Goal: Information Seeking & Learning: Compare options

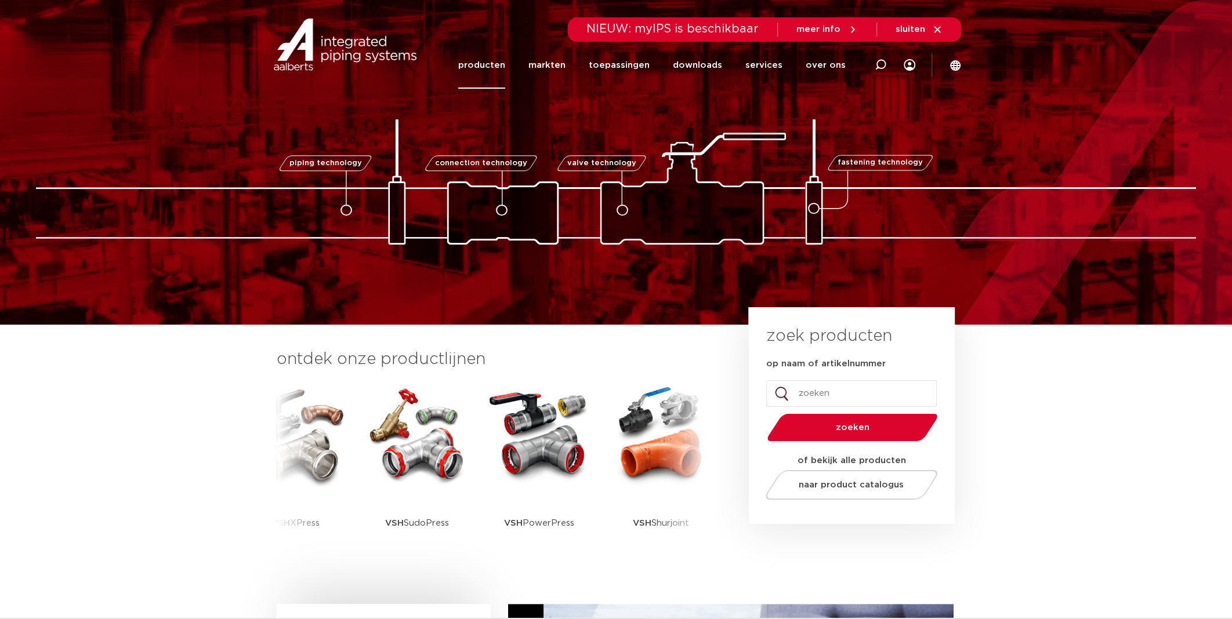
click at [496, 57] on link "producten" at bounding box center [481, 65] width 47 height 47
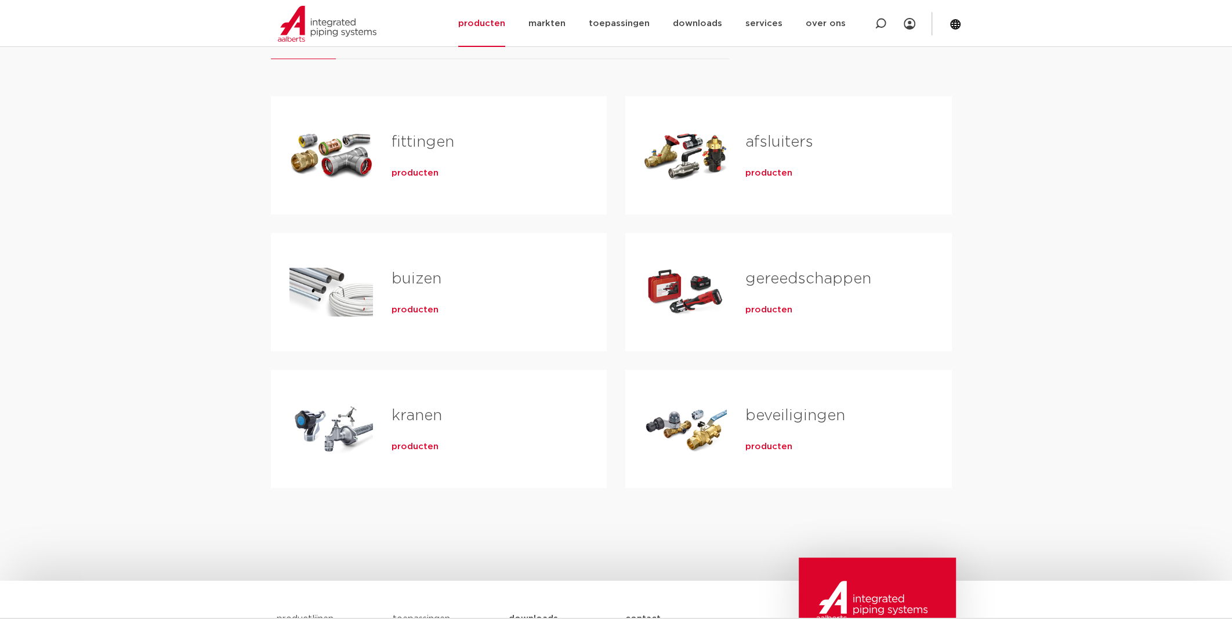
scroll to position [173, 0]
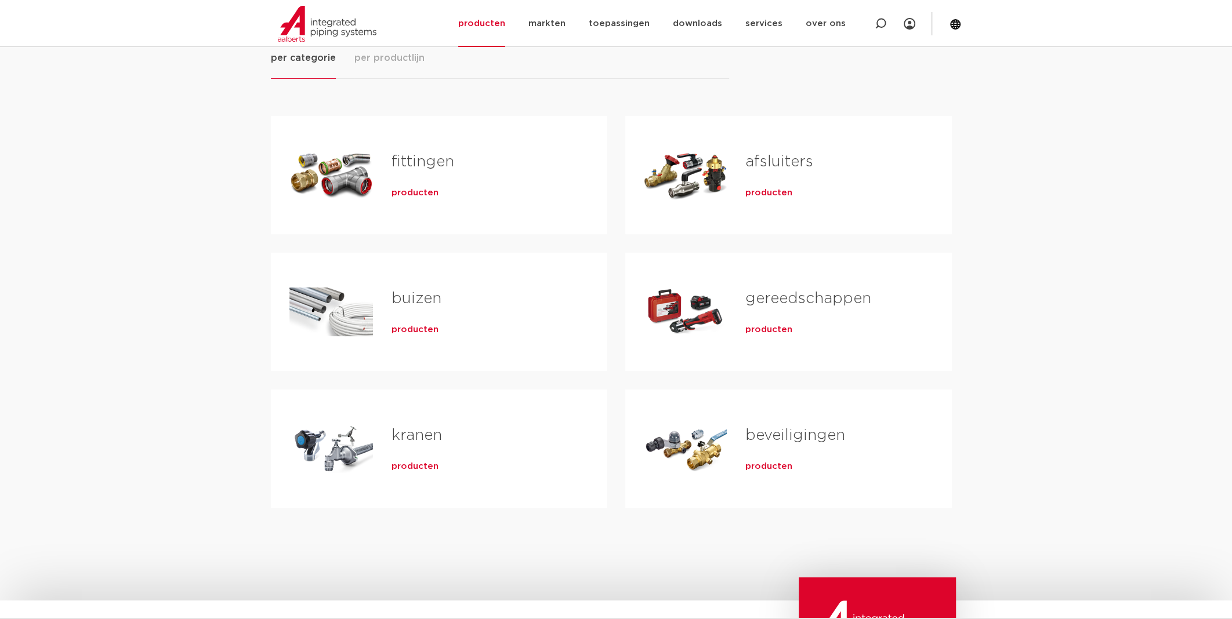
click at [816, 439] on link "beveiligingen" at bounding box center [795, 435] width 100 height 15
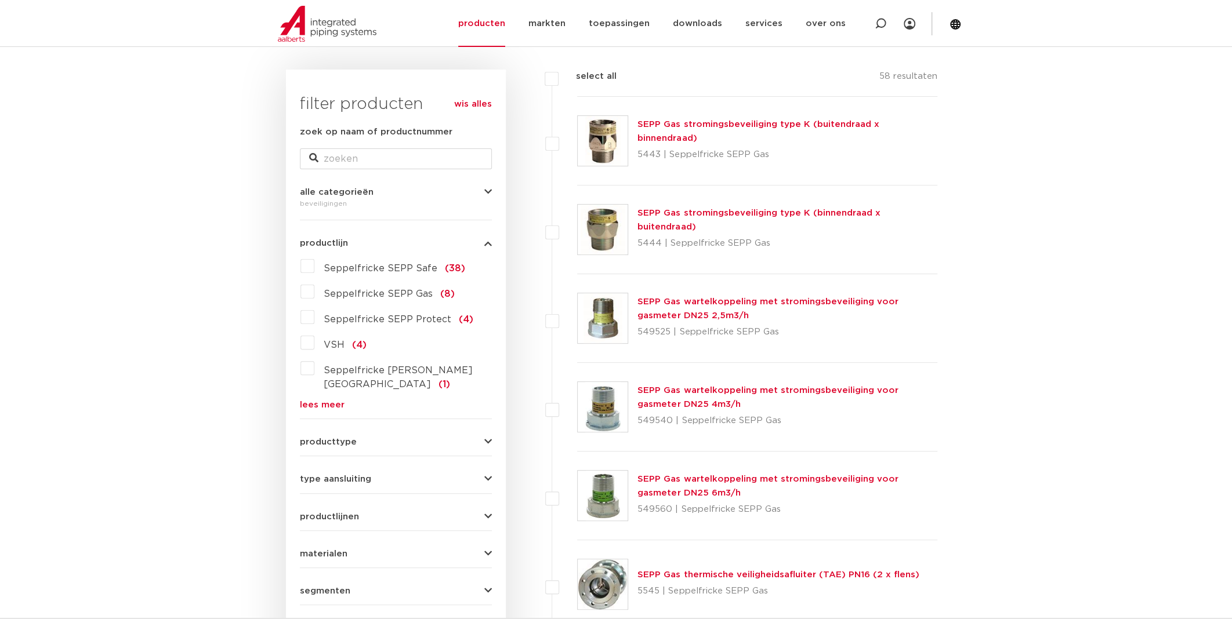
scroll to position [173, 0]
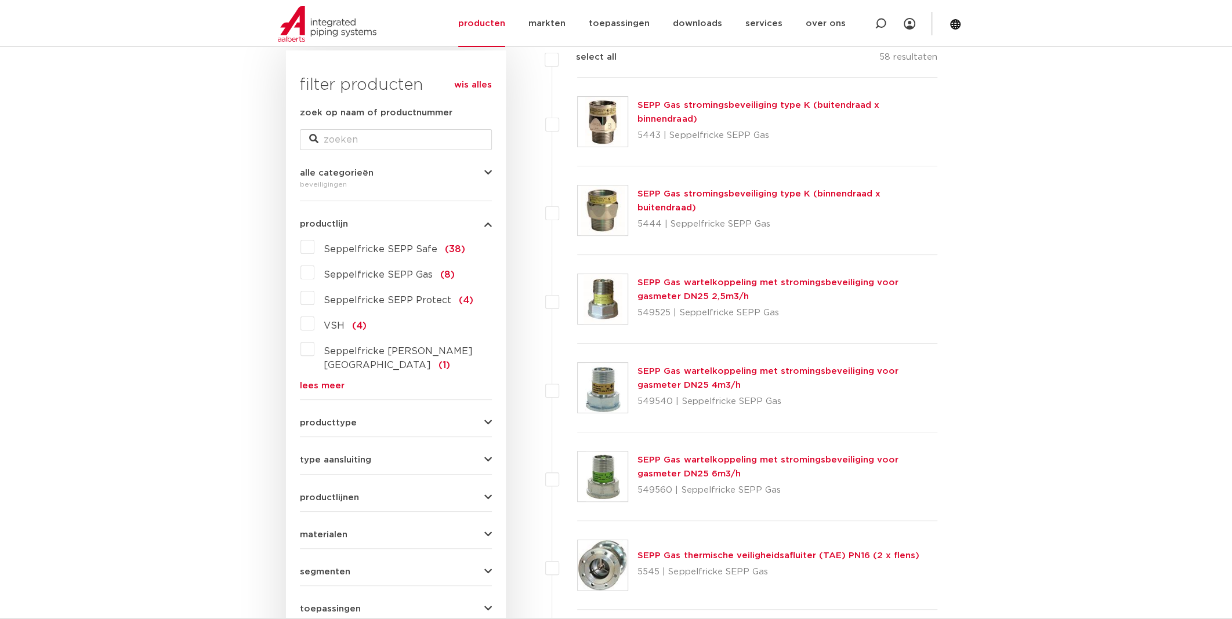
click at [382, 419] on button "producttype" at bounding box center [396, 423] width 192 height 9
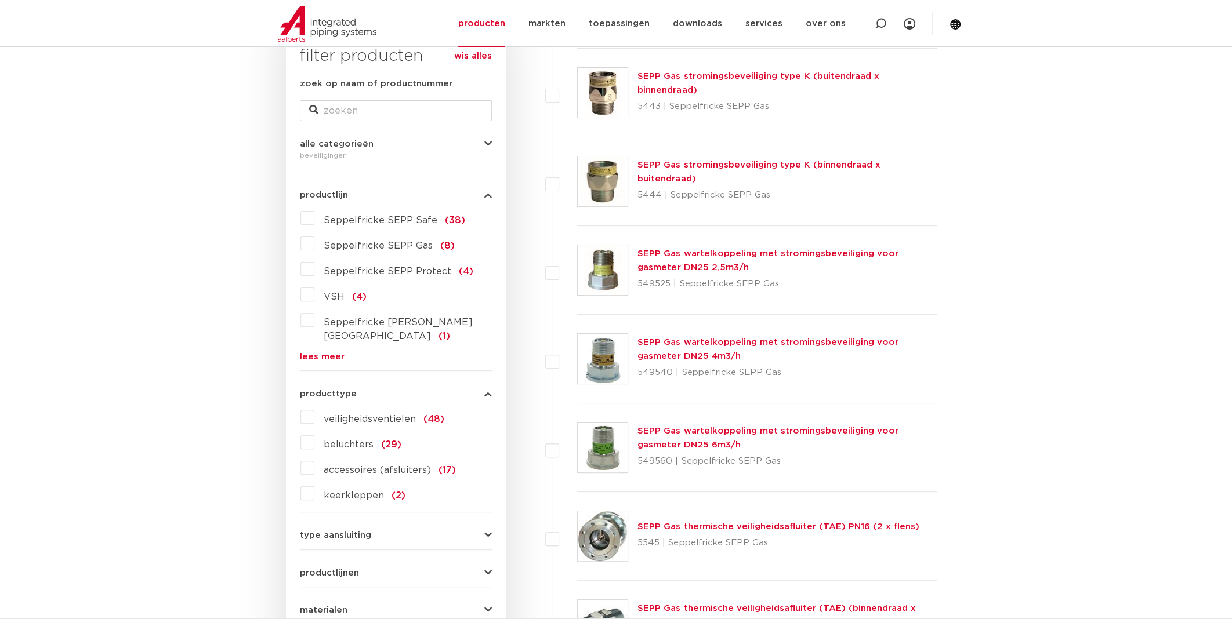
scroll to position [231, 0]
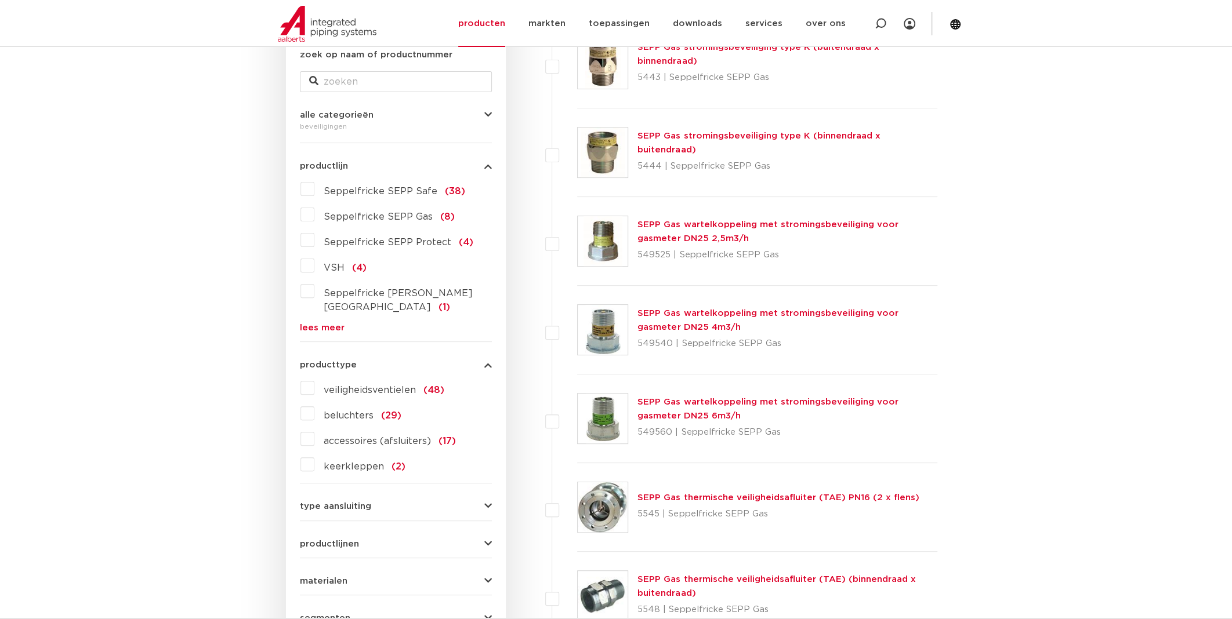
click at [328, 411] on span "beluchters" at bounding box center [349, 415] width 50 height 9
click at [0, 0] on input "beluchters (29)" at bounding box center [0, 0] width 0 height 0
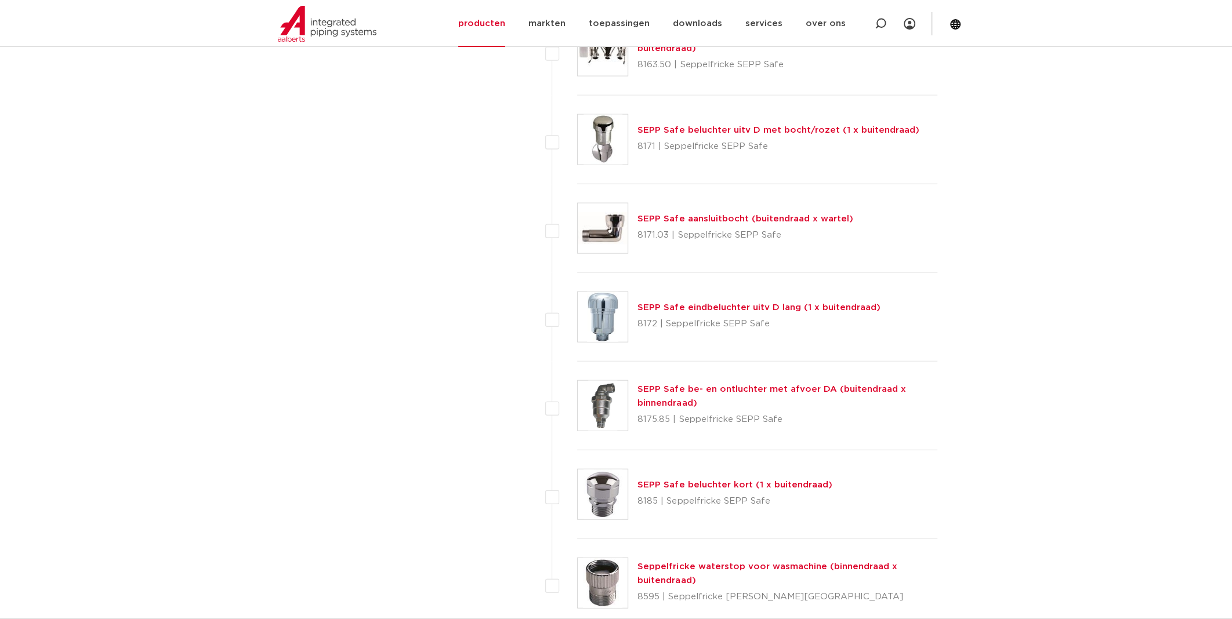
scroll to position [2204, 0]
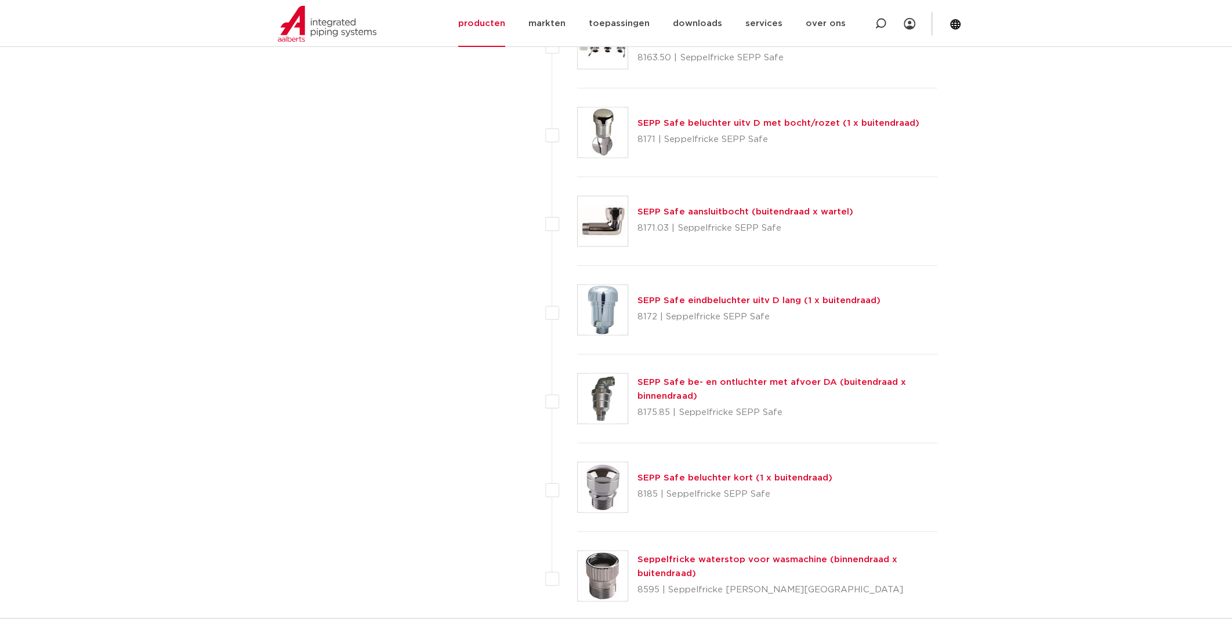
click at [659, 296] on link "SEPP Safe eindbeluchter uitv D lang (1 x buitendraad)" at bounding box center [758, 300] width 242 height 9
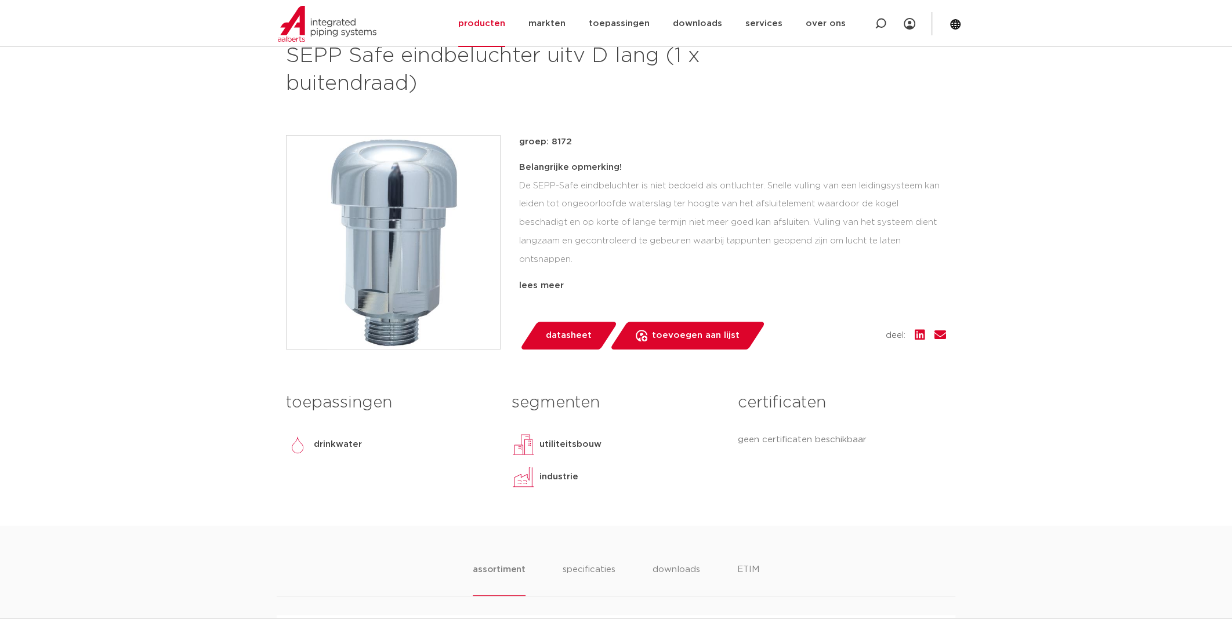
scroll to position [231, 0]
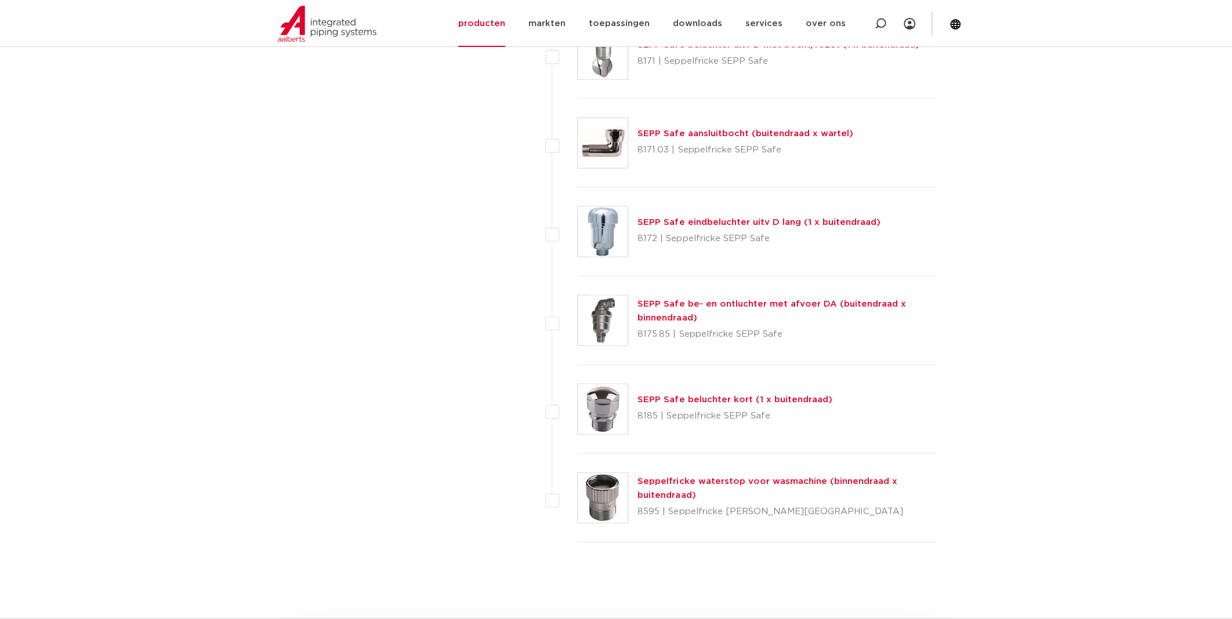
scroll to position [2262, 0]
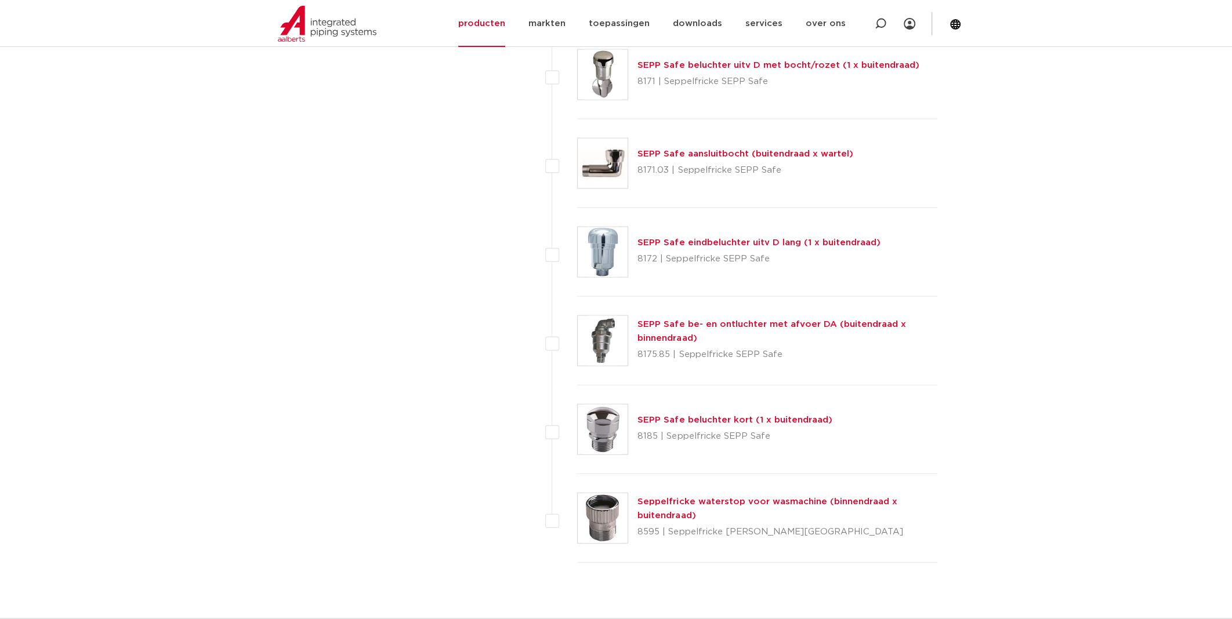
click at [734, 418] on link "SEPP Safe beluchter kort (1 x buitendraad)" at bounding box center [734, 420] width 194 height 9
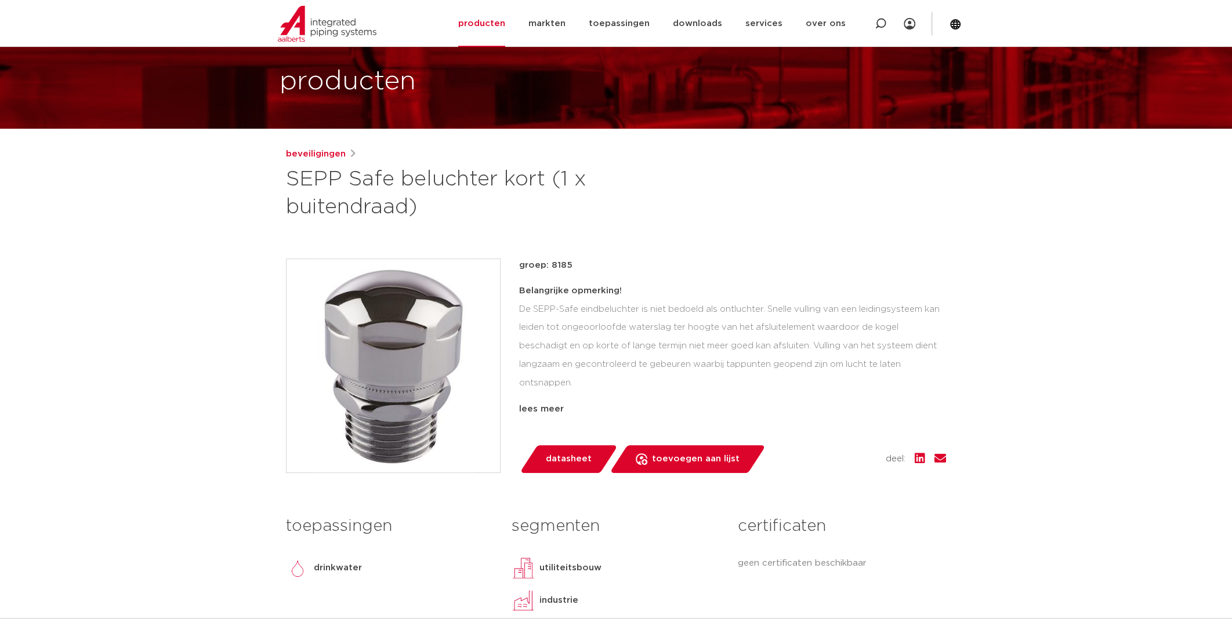
scroll to position [231, 0]
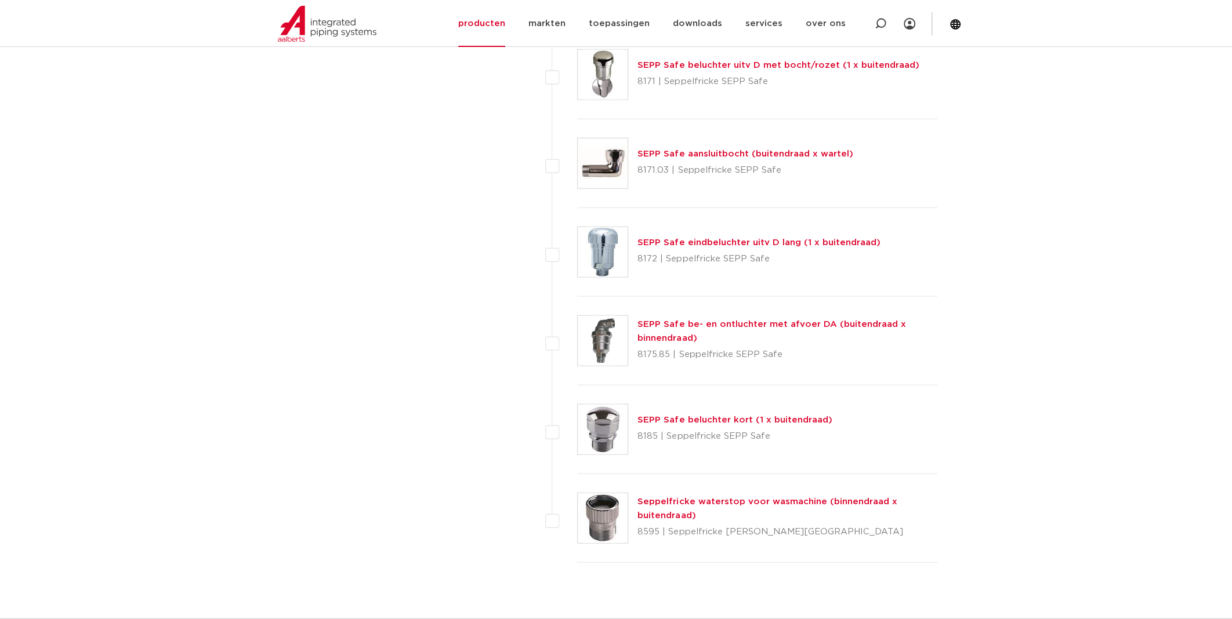
scroll to position [2204, 0]
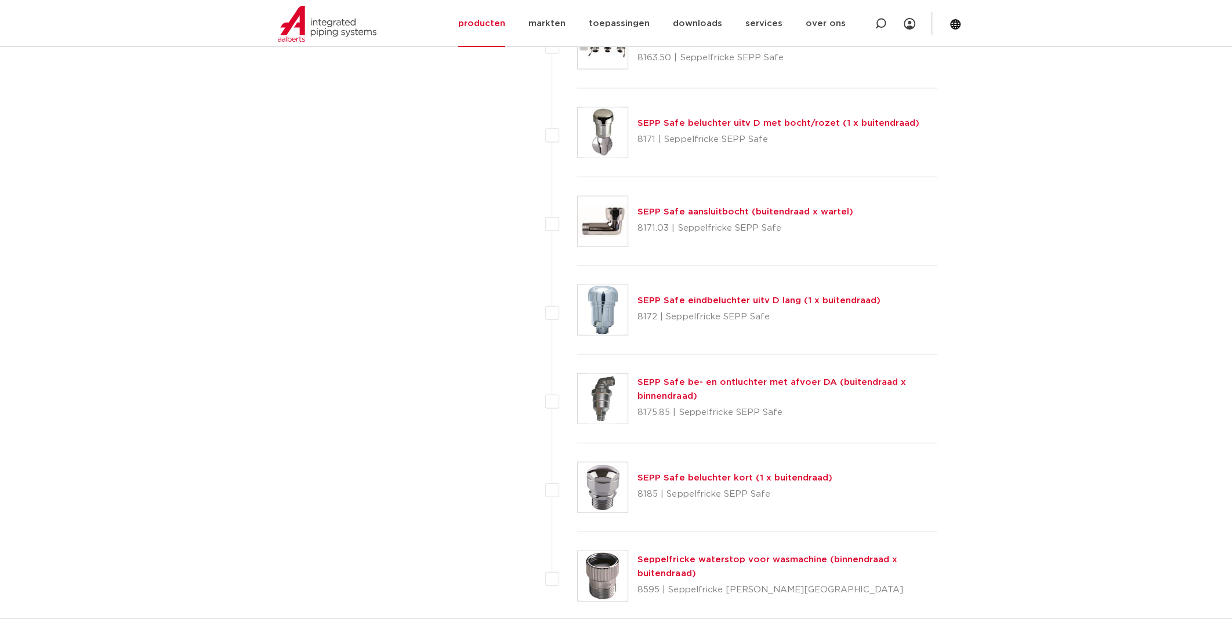
click at [695, 380] on link "SEPP Safe be- en ontluchter met afvoer DA (buitendraad x binnendraad)" at bounding box center [771, 389] width 268 height 23
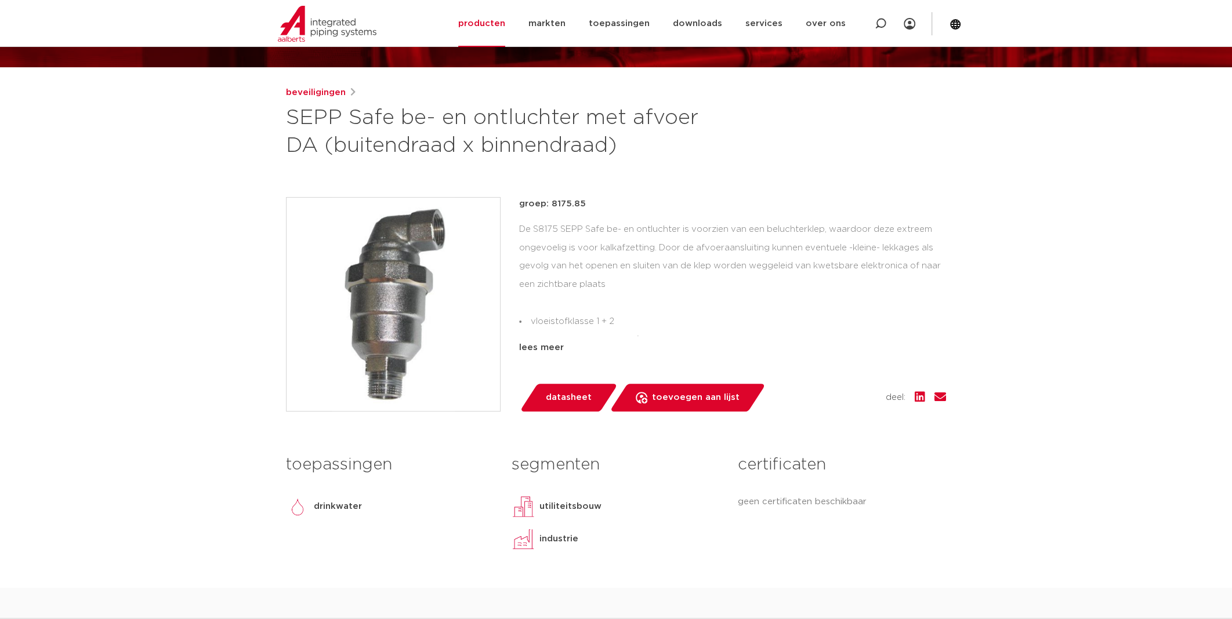
scroll to position [173, 0]
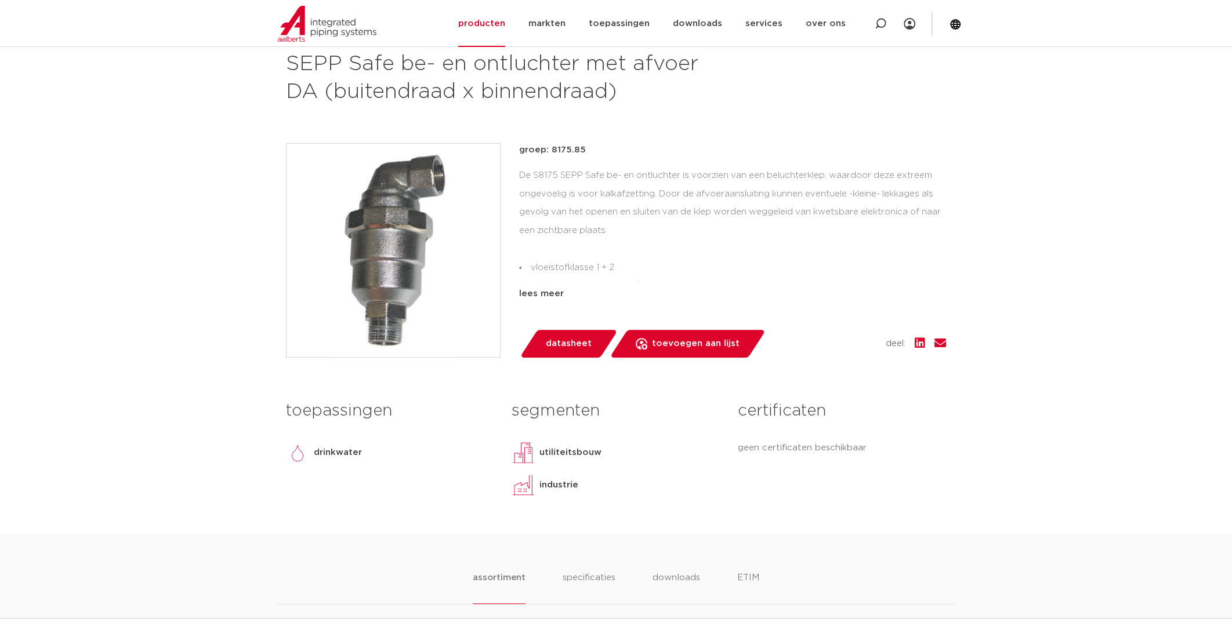
click at [559, 349] on span "datasheet" at bounding box center [569, 344] width 46 height 19
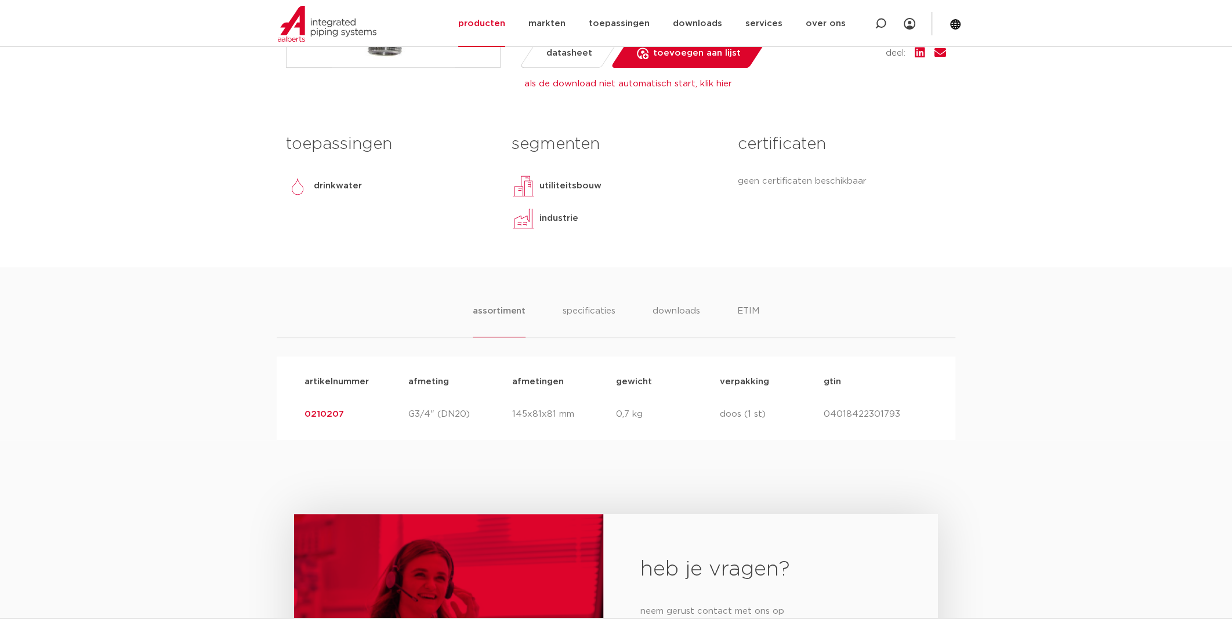
scroll to position [521, 0]
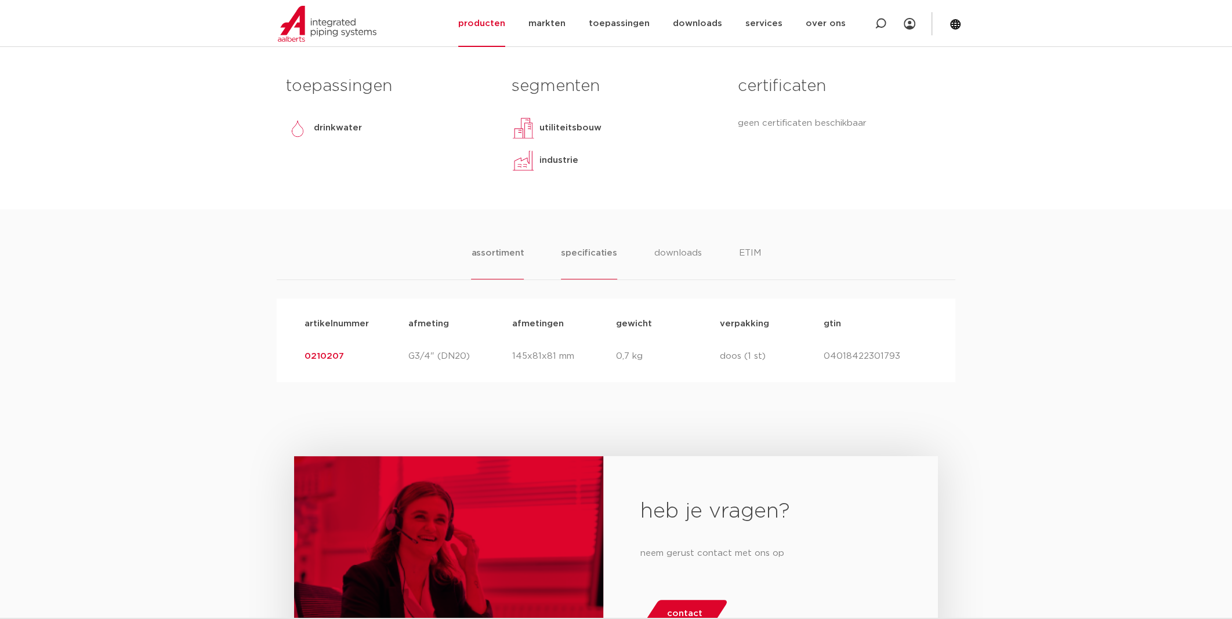
click at [589, 252] on li "specificaties" at bounding box center [589, 263] width 56 height 33
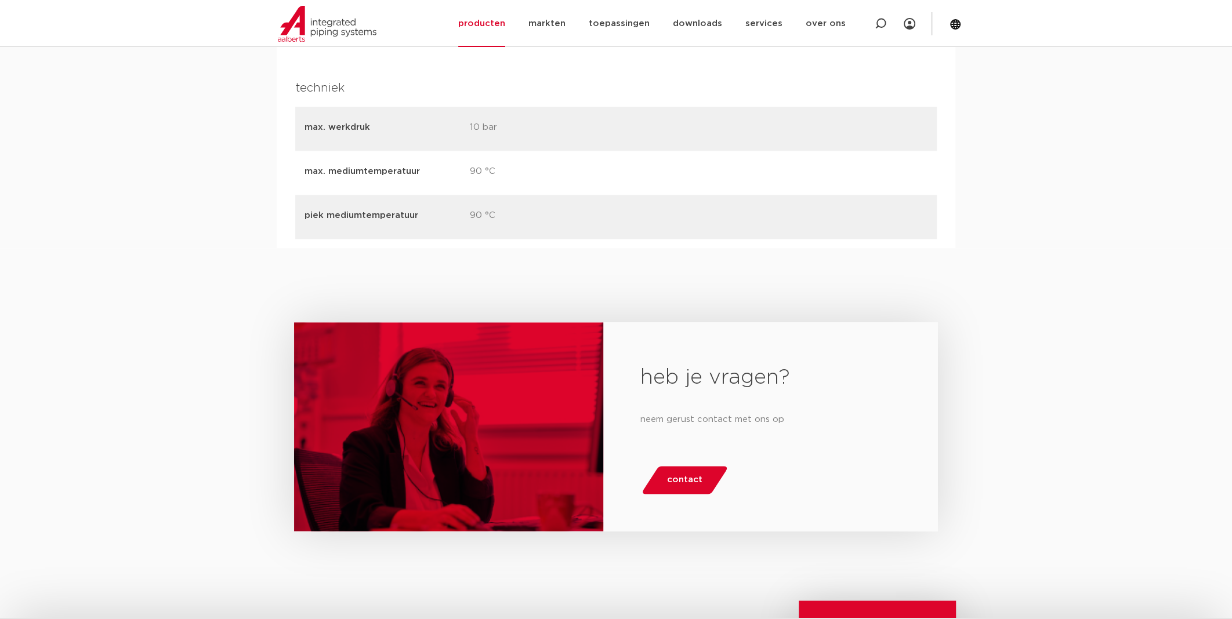
scroll to position [1450, 0]
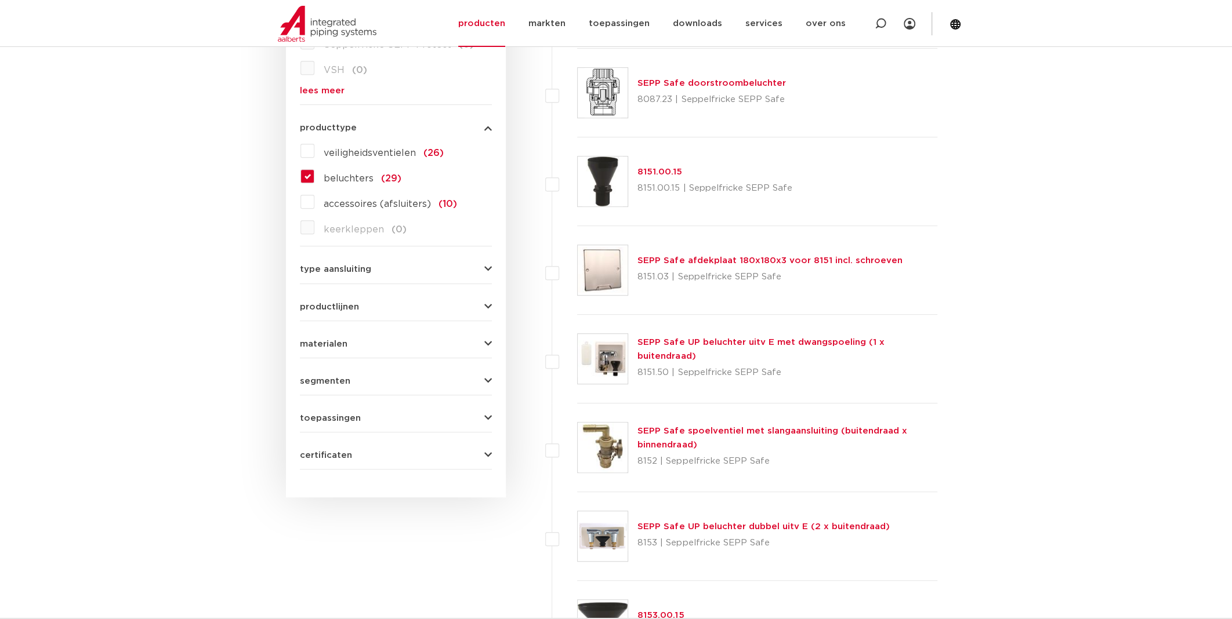
scroll to position [463, 0]
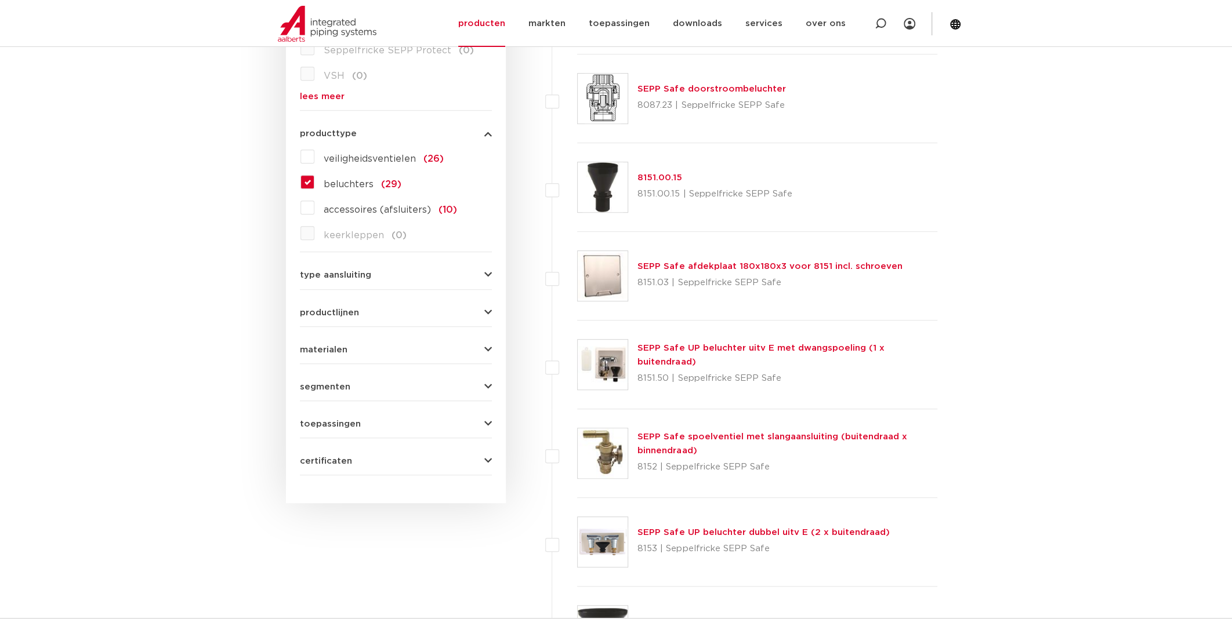
click at [382, 346] on button "materialen" at bounding box center [396, 350] width 192 height 9
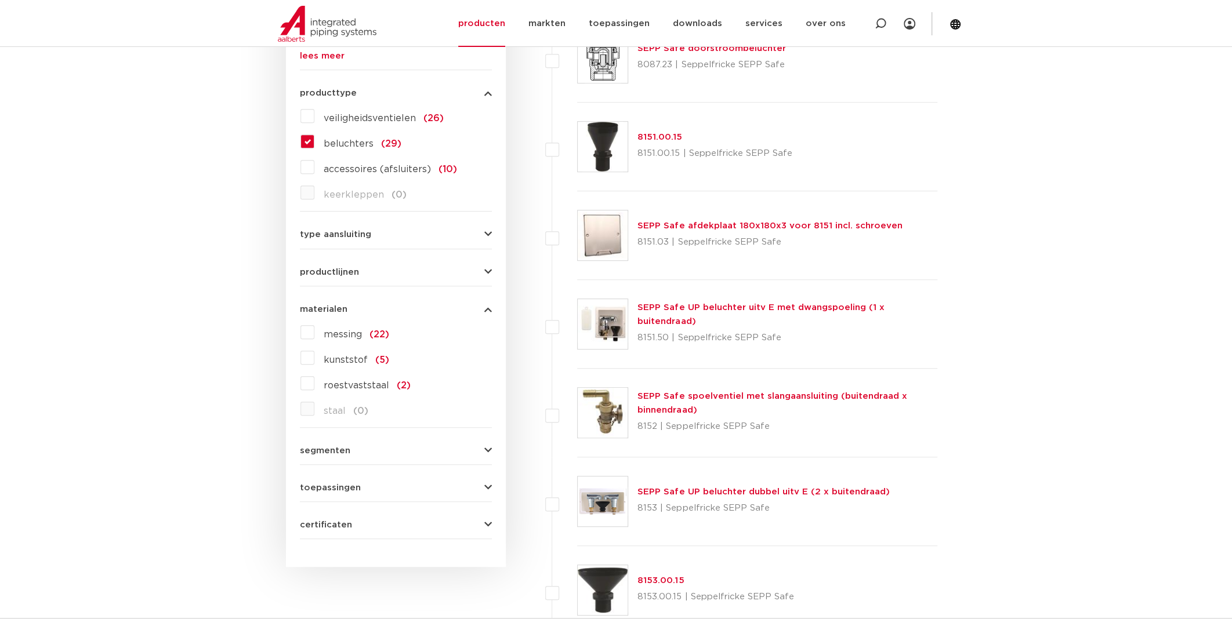
scroll to position [521, 0]
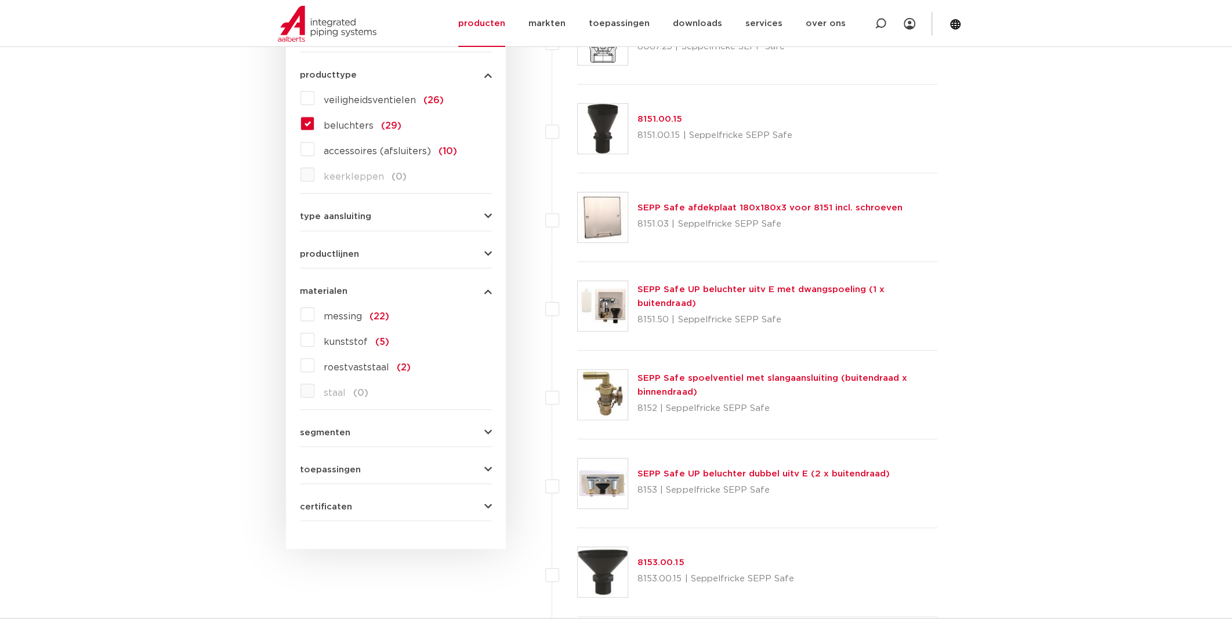
click at [343, 363] on span "roestvaststaal" at bounding box center [357, 367] width 66 height 9
click at [0, 0] on input "roestvaststaal (2)" at bounding box center [0, 0] width 0 height 0
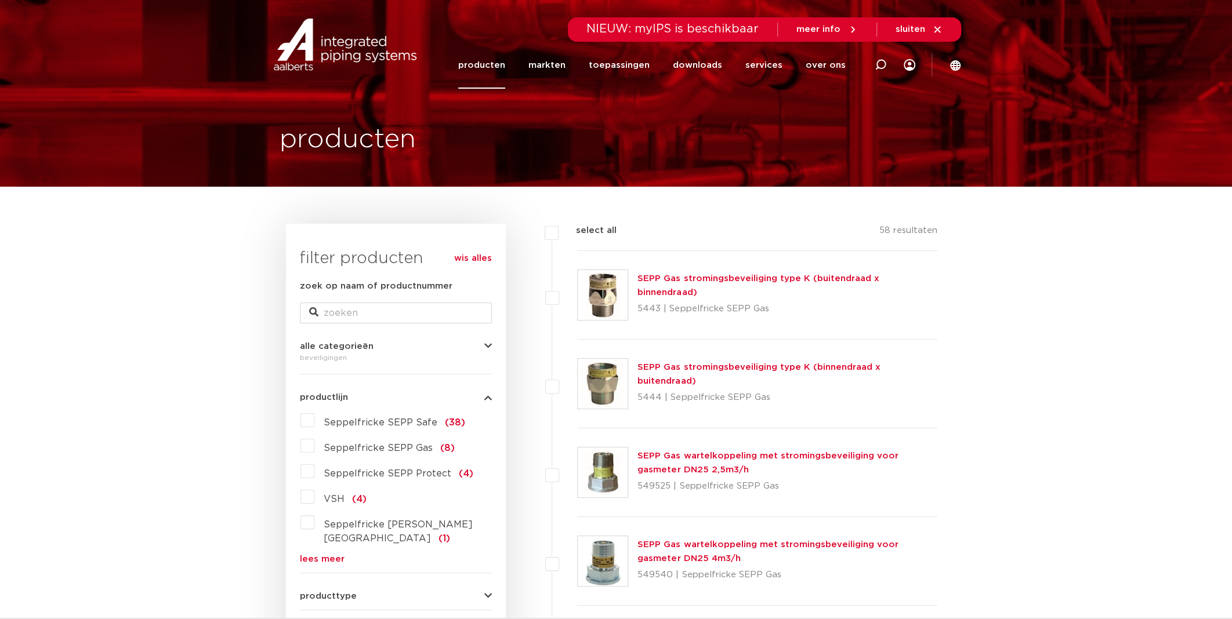
click at [505, 71] on link "producten" at bounding box center [481, 65] width 47 height 47
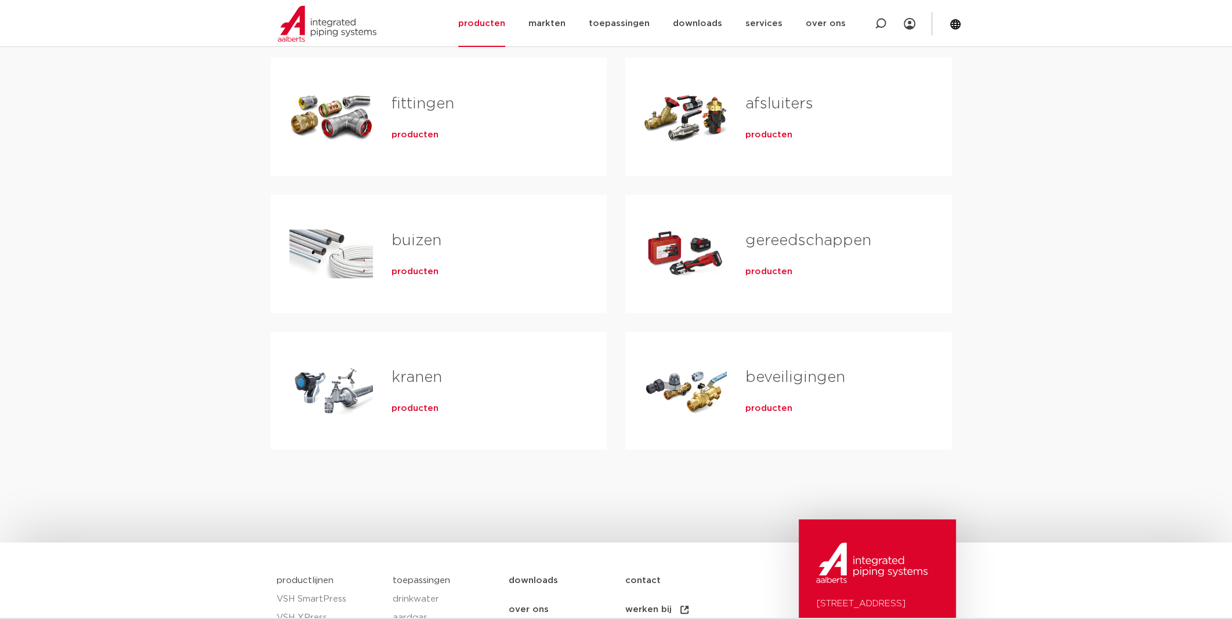
click at [774, 105] on link "afsluiters" at bounding box center [779, 103] width 68 height 15
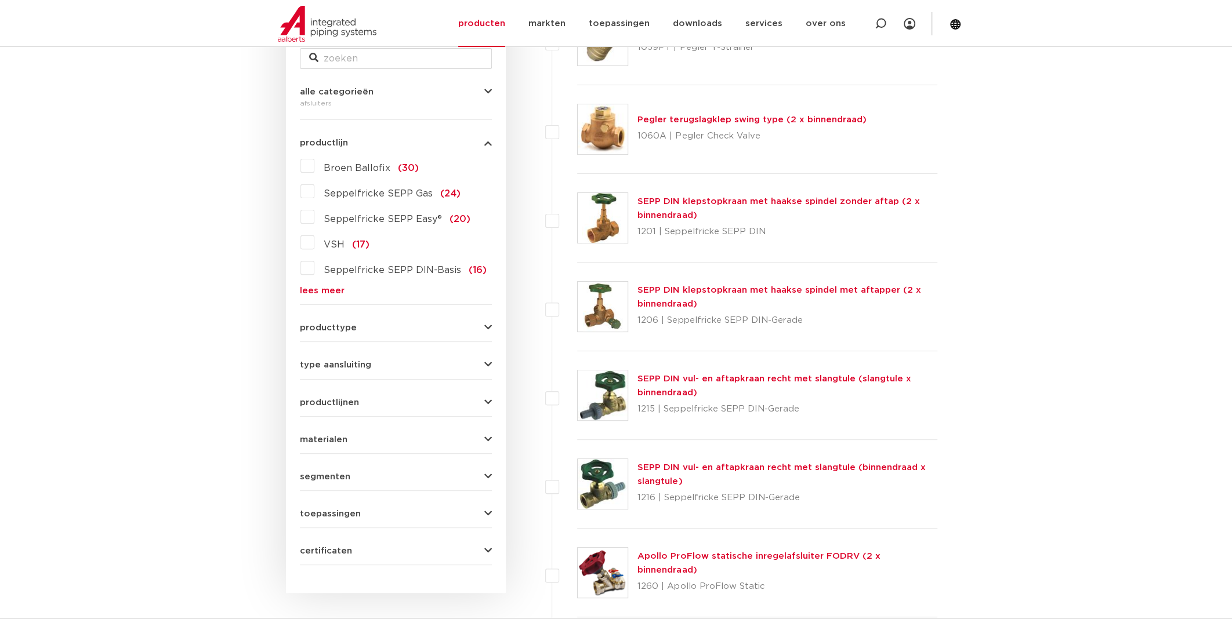
scroll to position [290, 0]
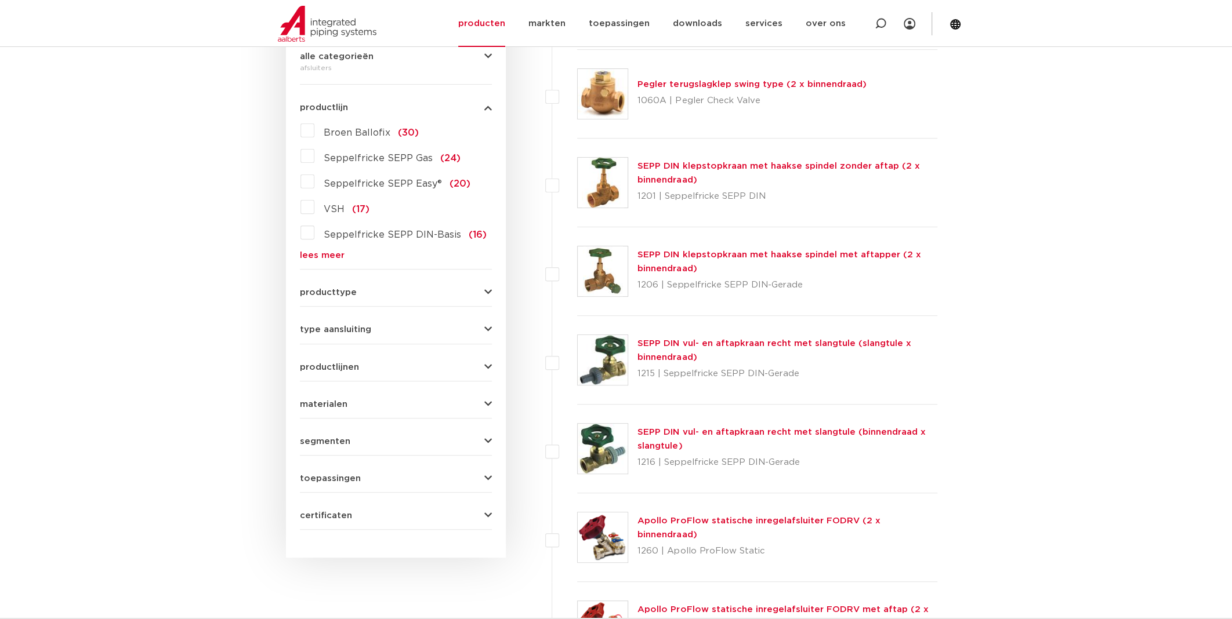
click at [472, 403] on button "materialen" at bounding box center [396, 404] width 192 height 9
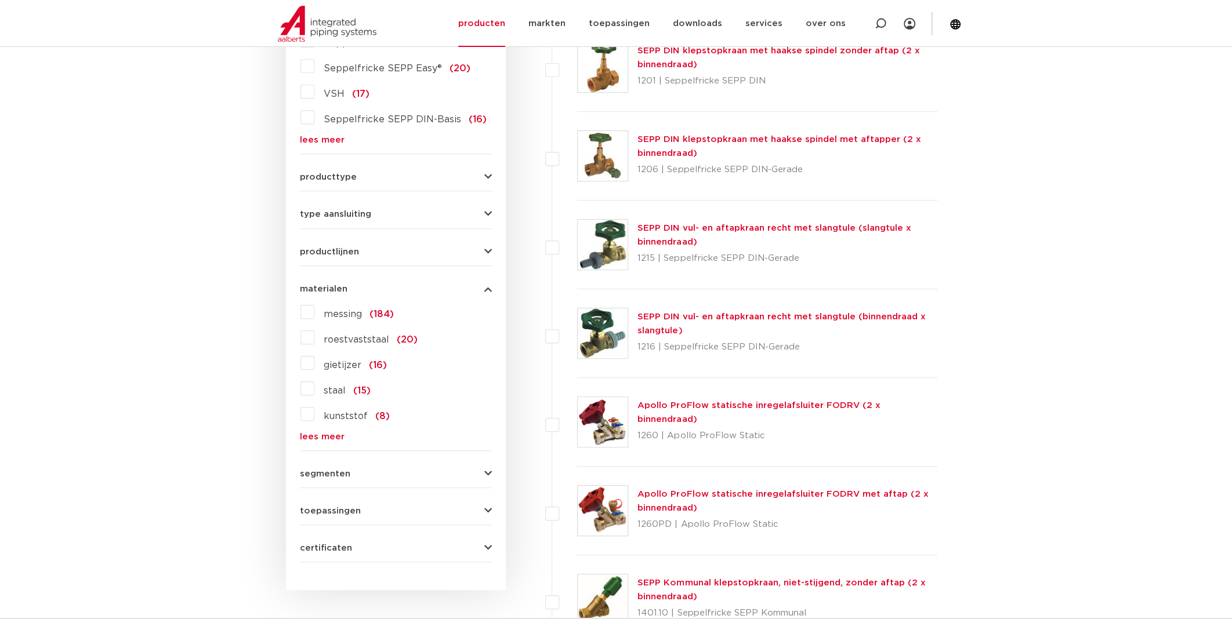
scroll to position [406, 0]
click at [337, 336] on span "roestvaststaal" at bounding box center [357, 339] width 66 height 9
click at [0, 0] on input "roestvaststaal (20)" at bounding box center [0, 0] width 0 height 0
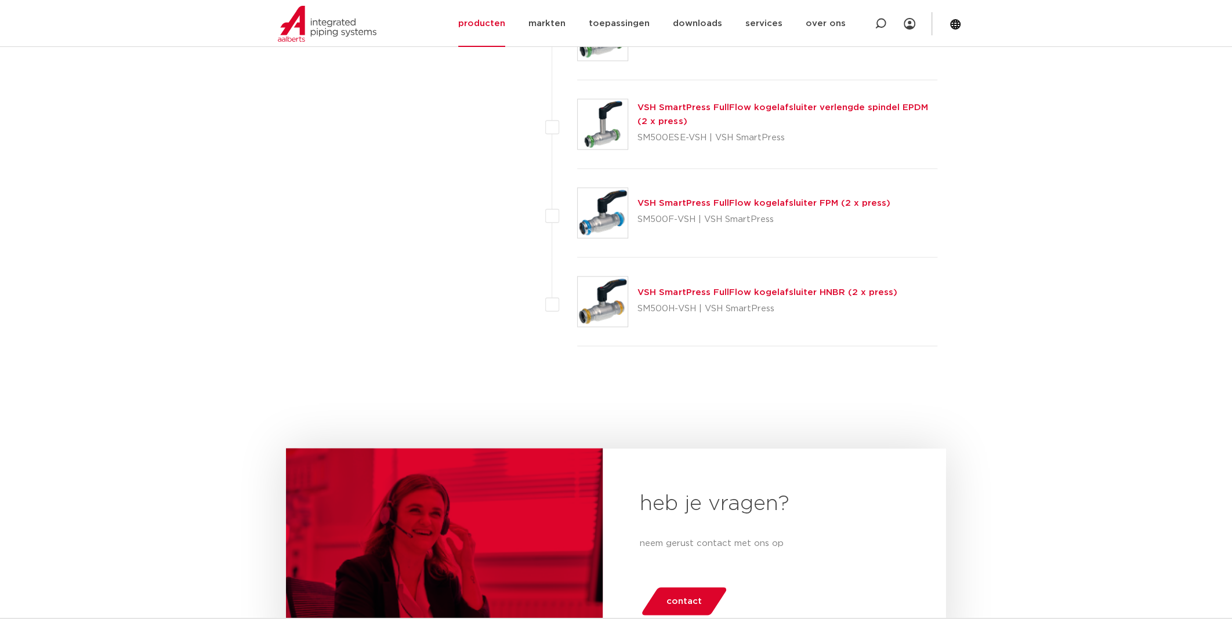
scroll to position [1682, 0]
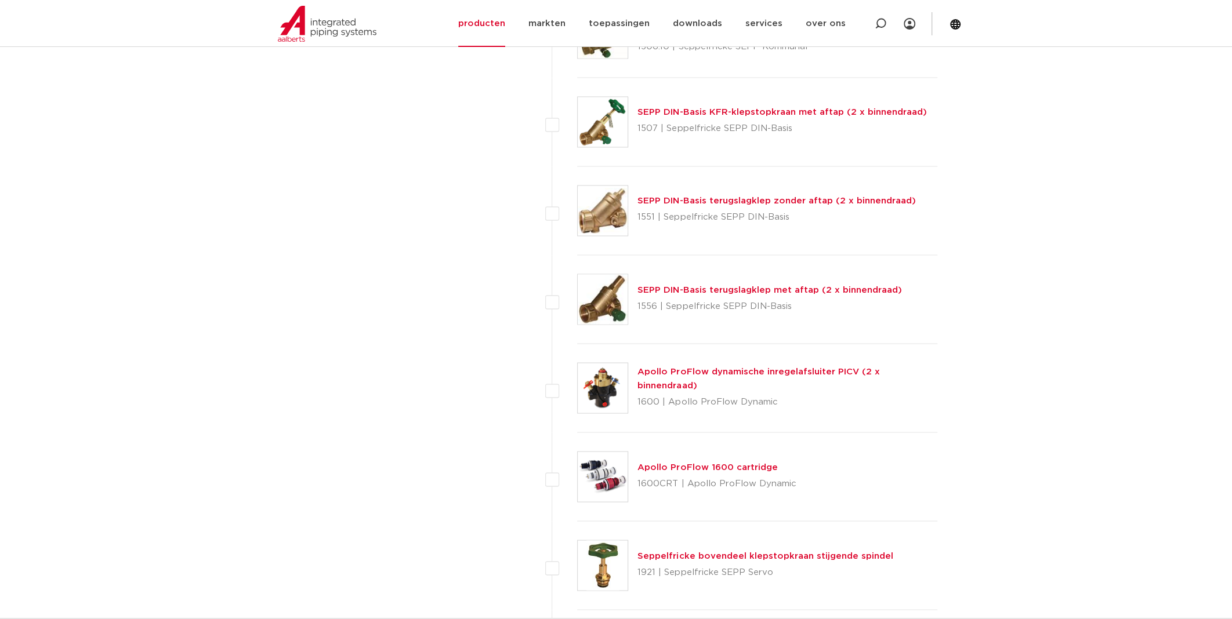
scroll to position [1682, 0]
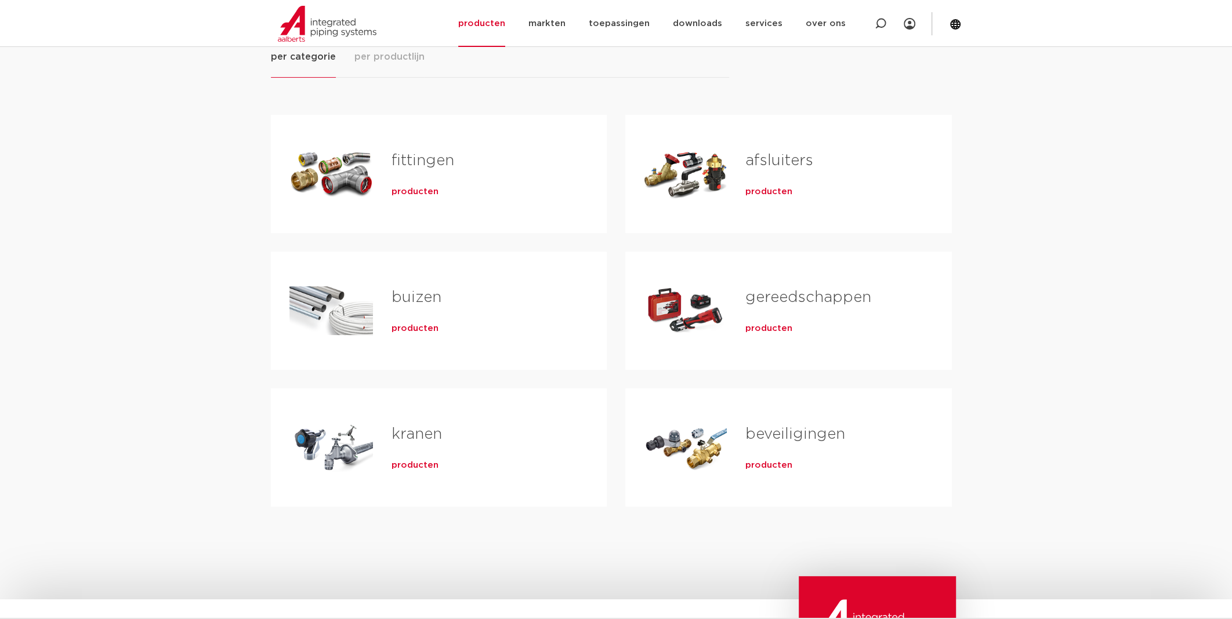
scroll to position [173, 0]
click at [759, 434] on link "beveiligingen" at bounding box center [795, 435] width 100 height 15
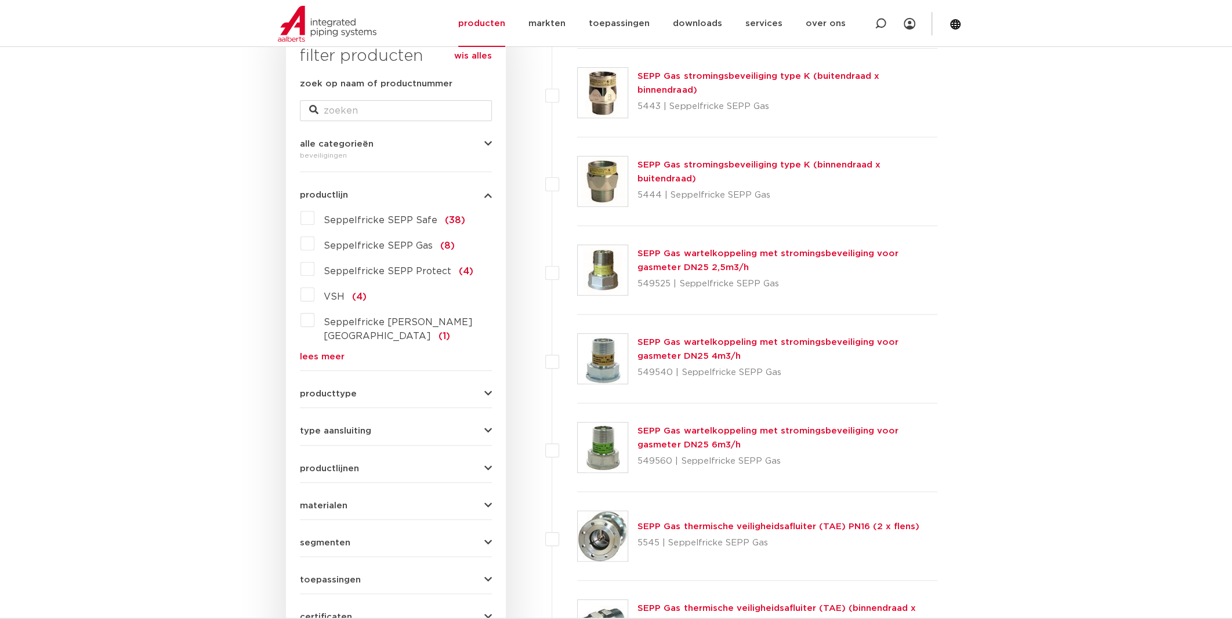
scroll to position [405, 0]
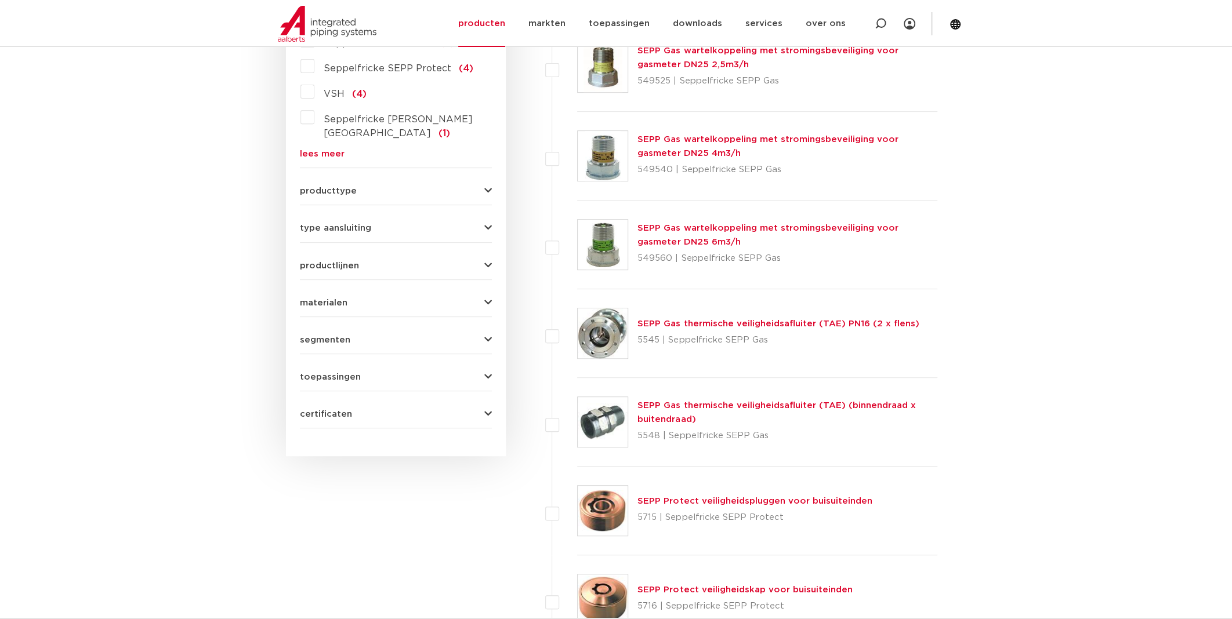
click at [404, 299] on button "materialen" at bounding box center [396, 303] width 192 height 9
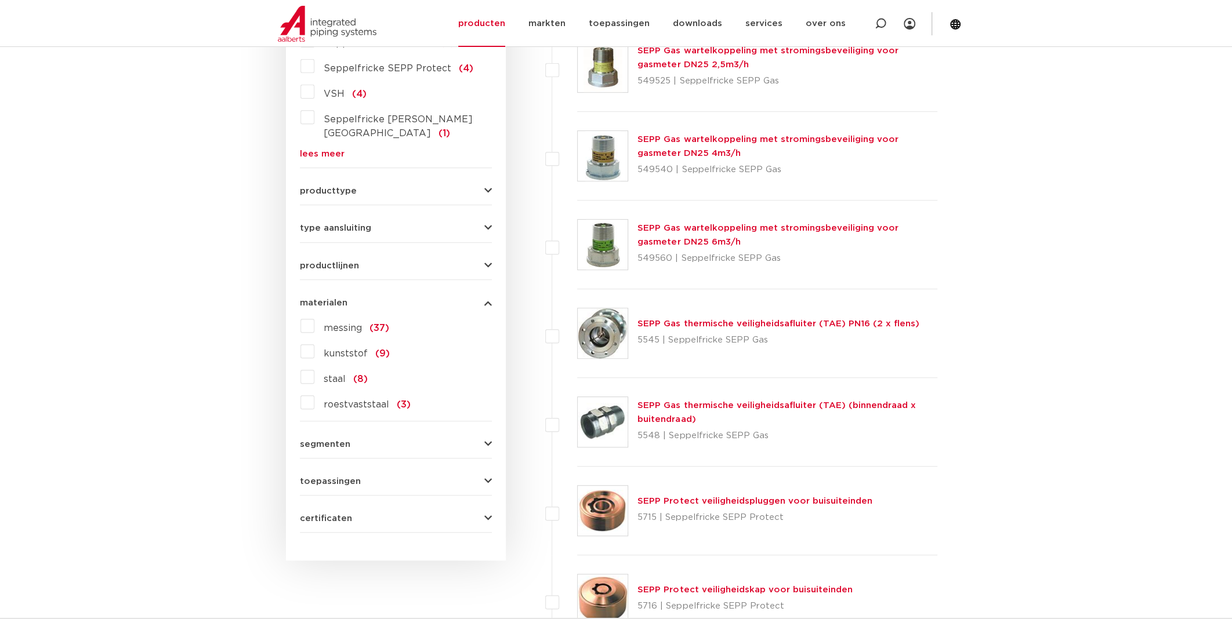
click at [320, 393] on label "roestvaststaal (3)" at bounding box center [362, 402] width 96 height 19
click at [0, 0] on input "roestvaststaal (3)" at bounding box center [0, 0] width 0 height 0
